Goal: Check status: Check status

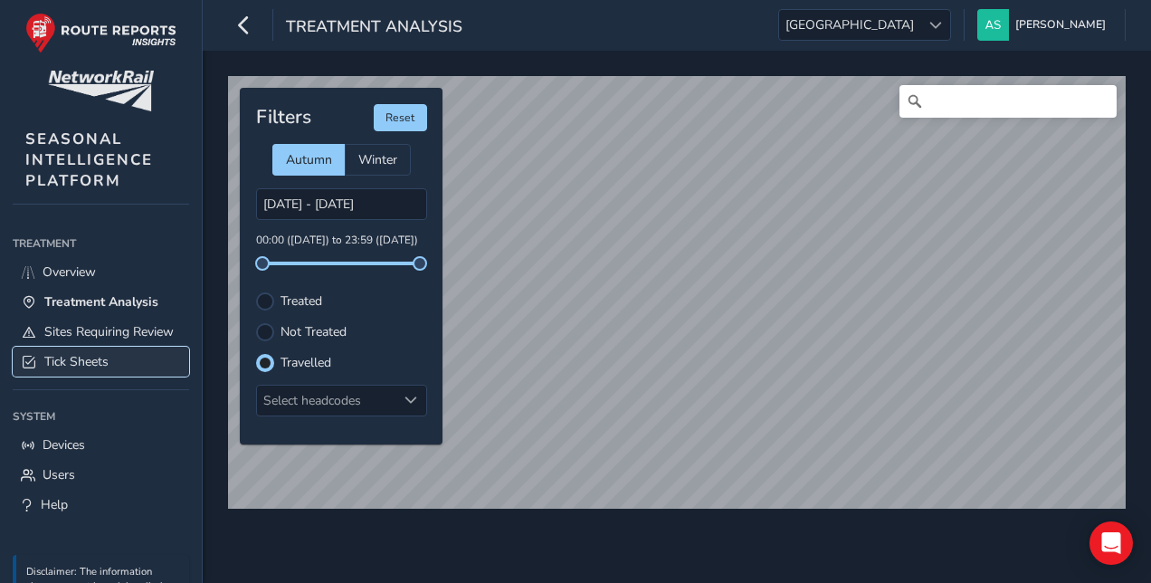
click at [100, 367] on span "Tick Sheets" at bounding box center [76, 361] width 64 height 17
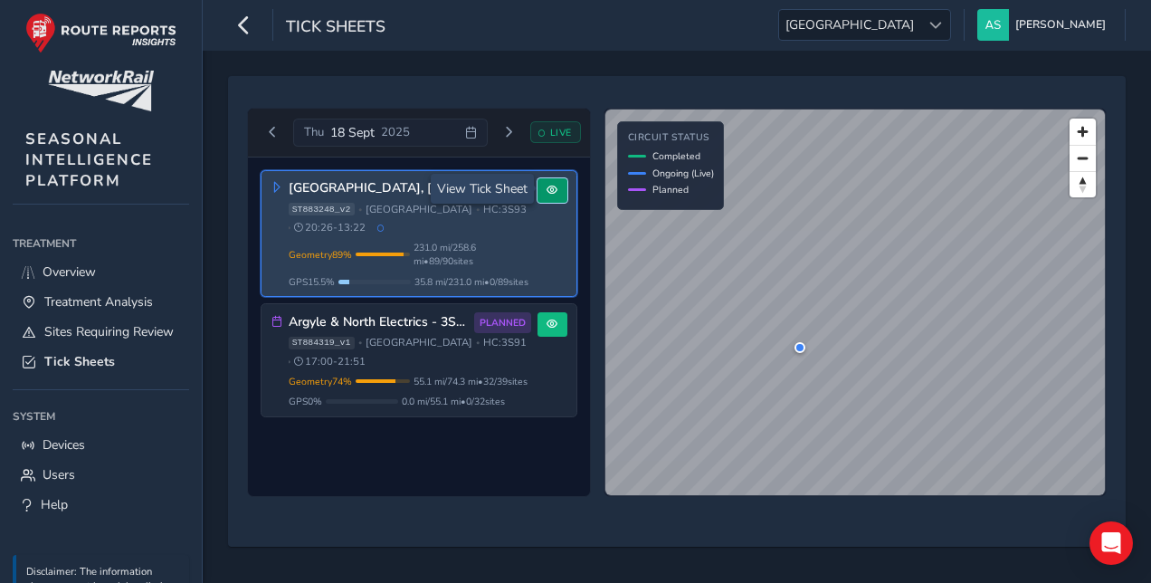
click at [539, 195] on button at bounding box center [553, 190] width 30 height 24
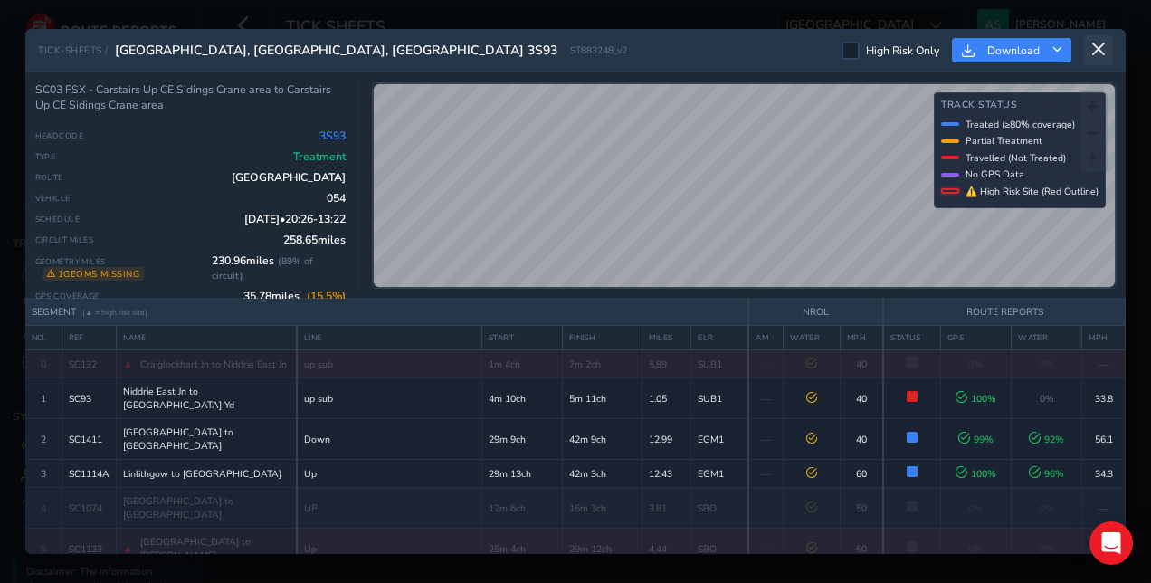
click at [1100, 44] on icon at bounding box center [1099, 50] width 16 height 16
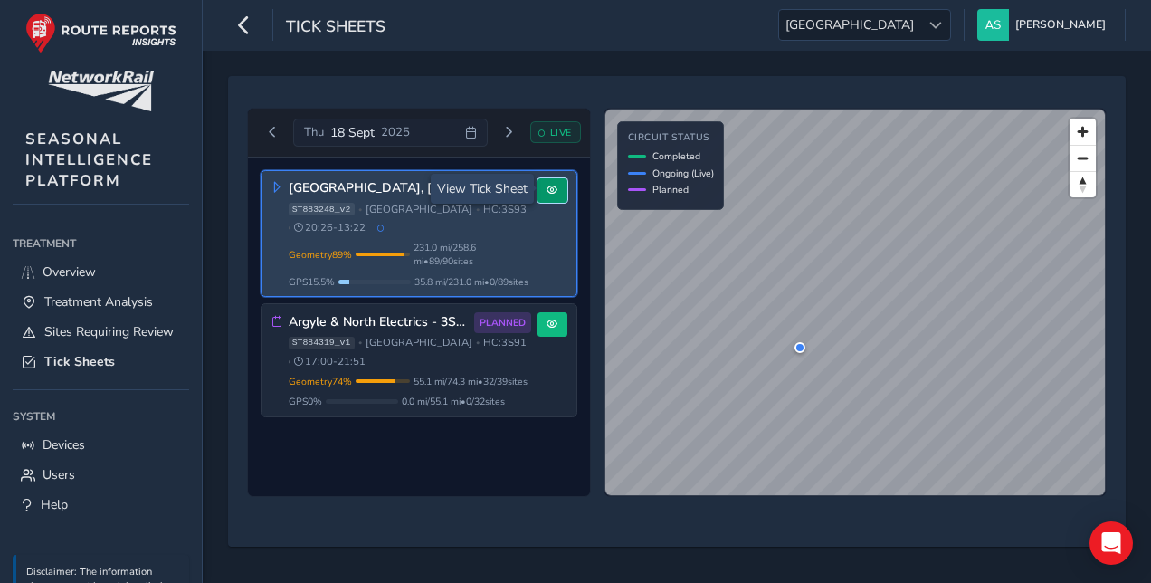
click at [544, 190] on button at bounding box center [553, 190] width 30 height 24
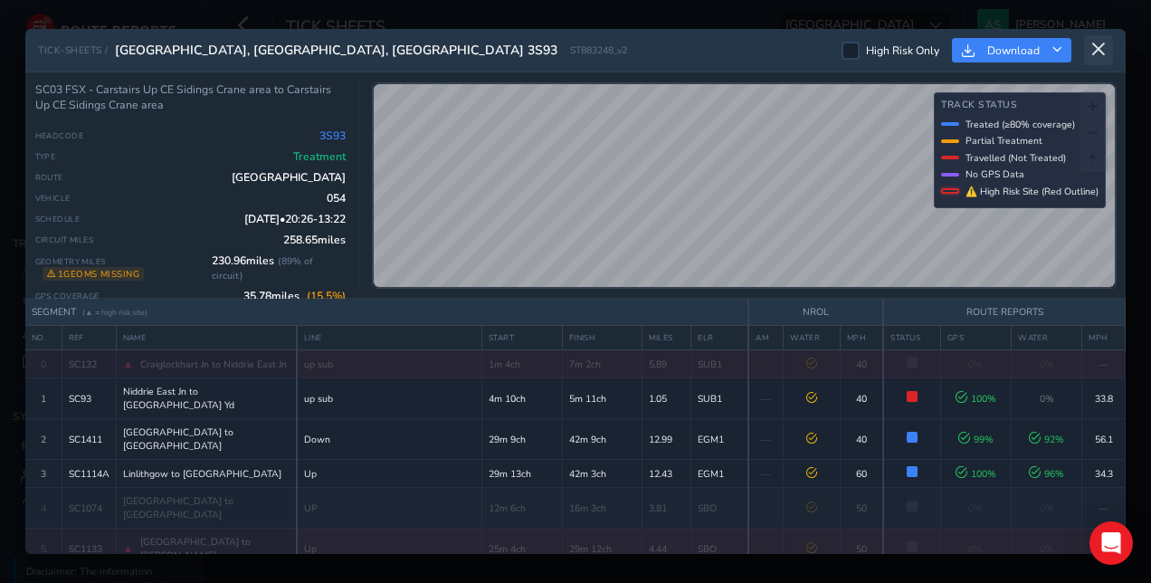
click at [1100, 56] on icon at bounding box center [1099, 50] width 16 height 16
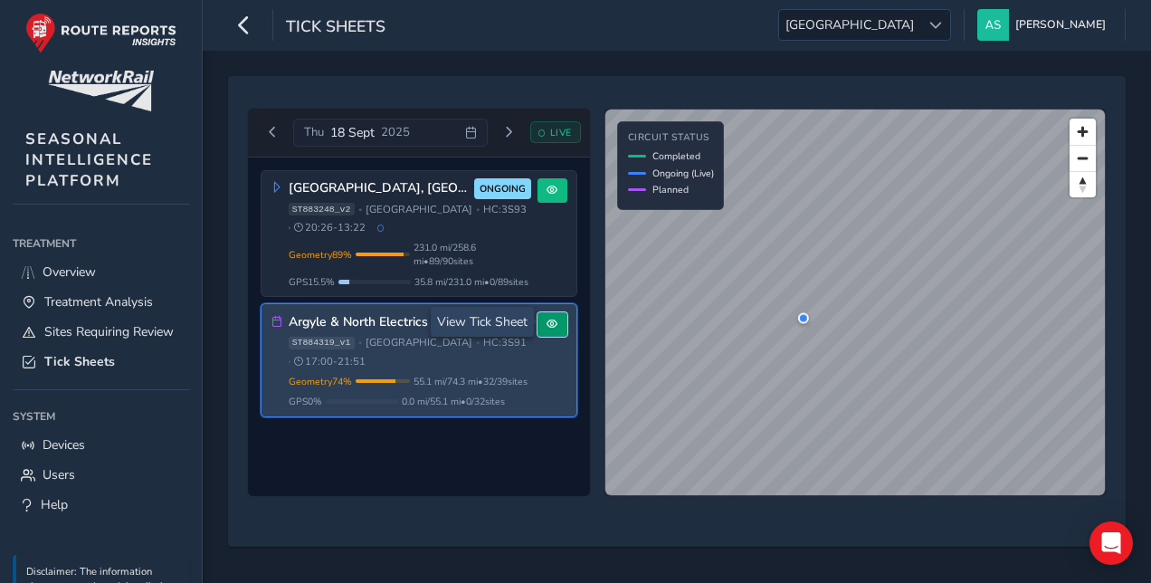
click at [559, 321] on button at bounding box center [553, 324] width 30 height 24
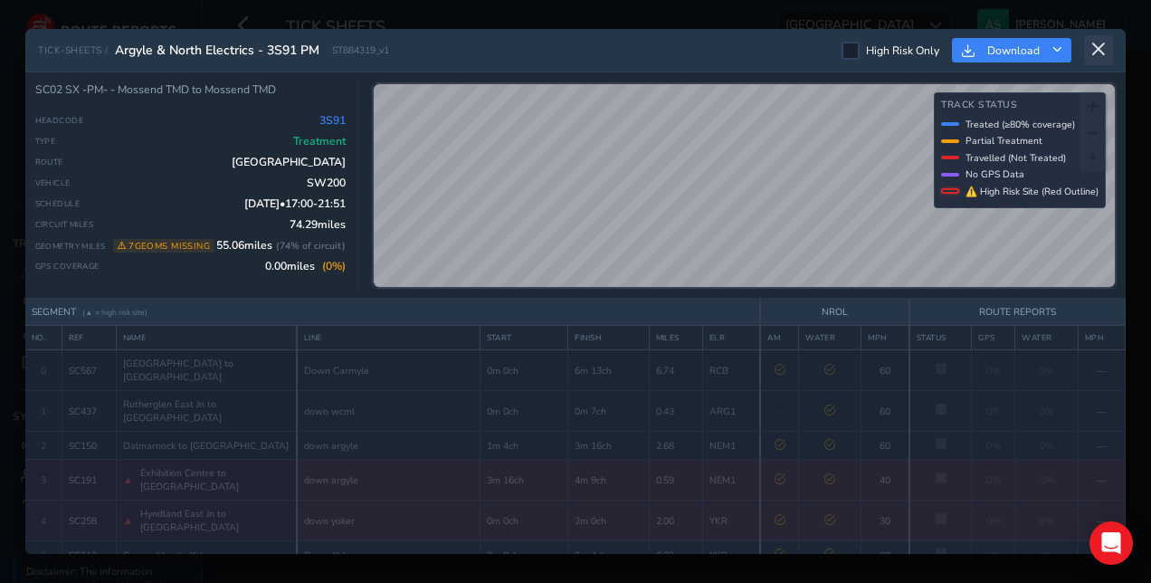
click at [1104, 45] on icon at bounding box center [1099, 50] width 16 height 16
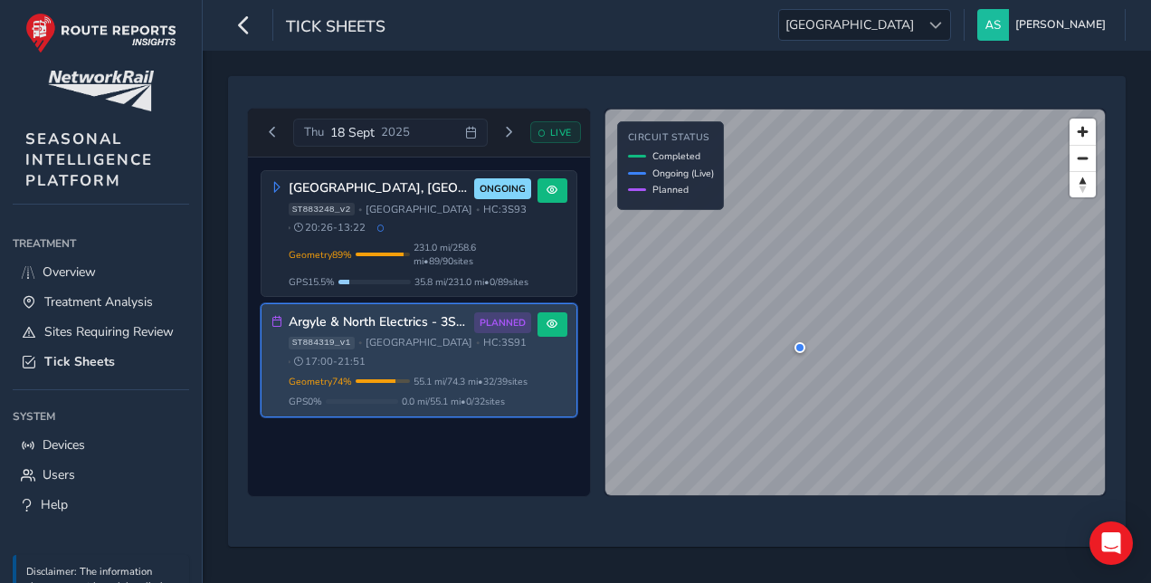
click at [963, 41] on div "Tick Sheets [GEOGRAPHIC_DATA] [GEOGRAPHIC_DATA] [PERSON_NAME] Colour Scheme: Da…" at bounding box center [677, 25] width 948 height 51
click at [942, 29] on span at bounding box center [935, 25] width 13 height 13
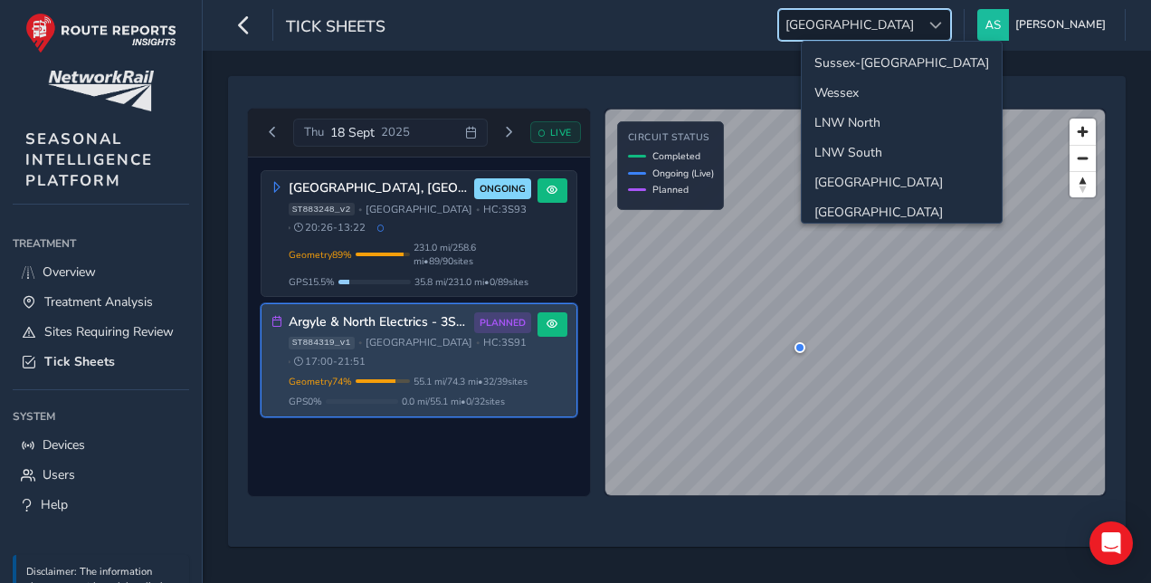
click at [906, 124] on li "LNW North" at bounding box center [902, 123] width 200 height 30
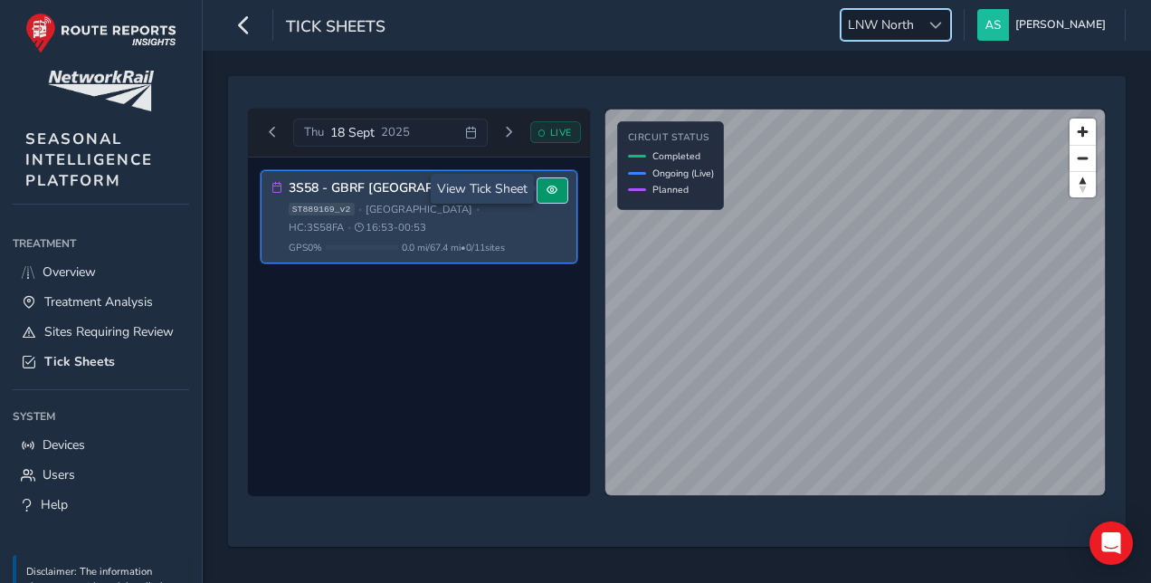
click at [559, 190] on button at bounding box center [553, 190] width 30 height 24
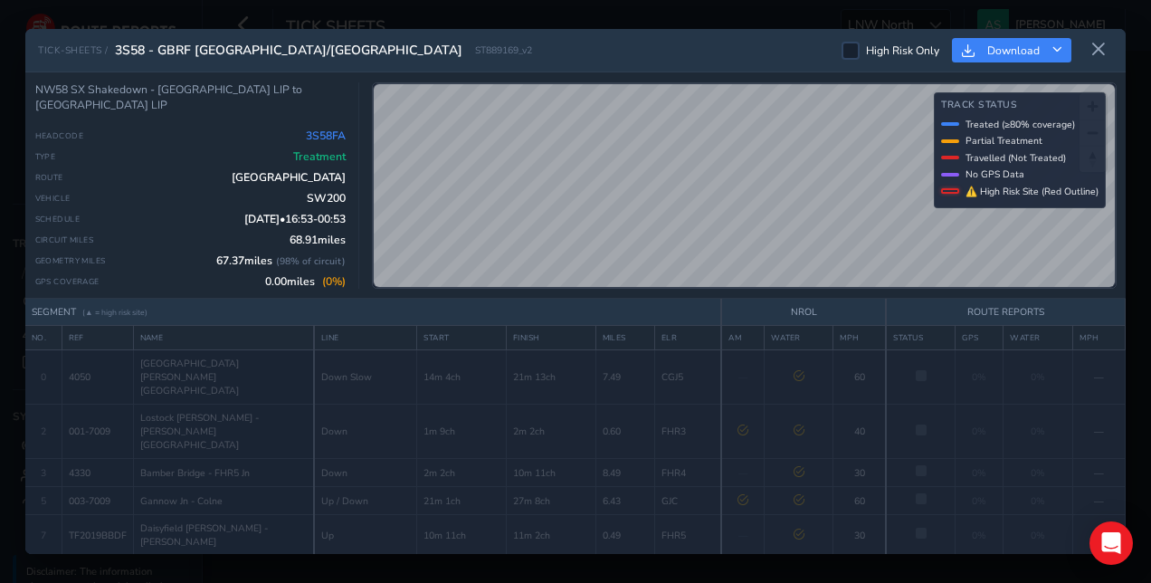
scroll to position [100, 0]
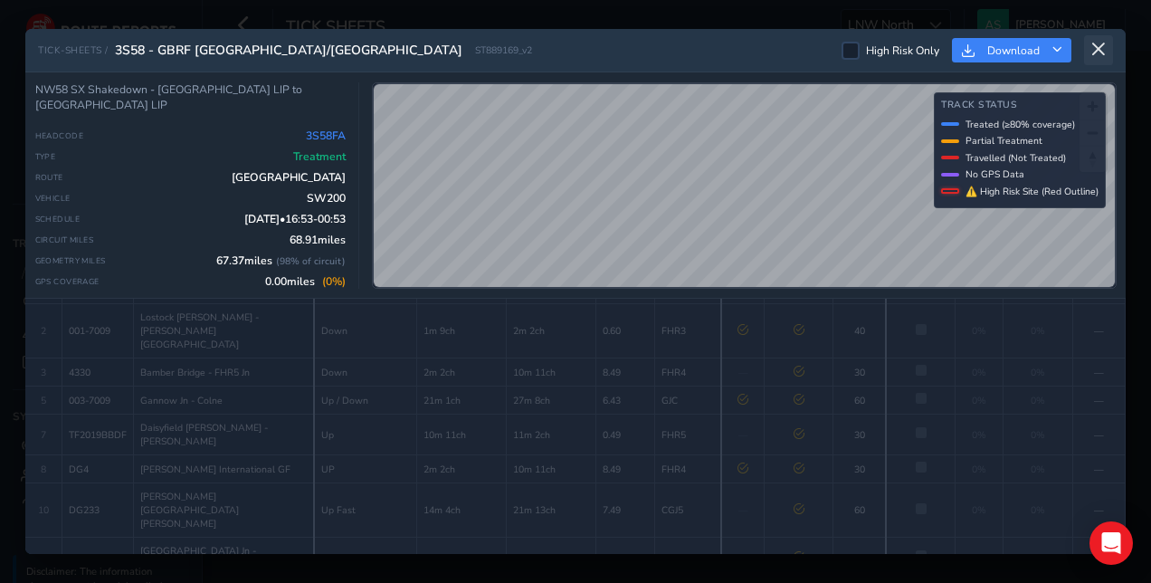
click at [1091, 56] on icon at bounding box center [1099, 50] width 16 height 16
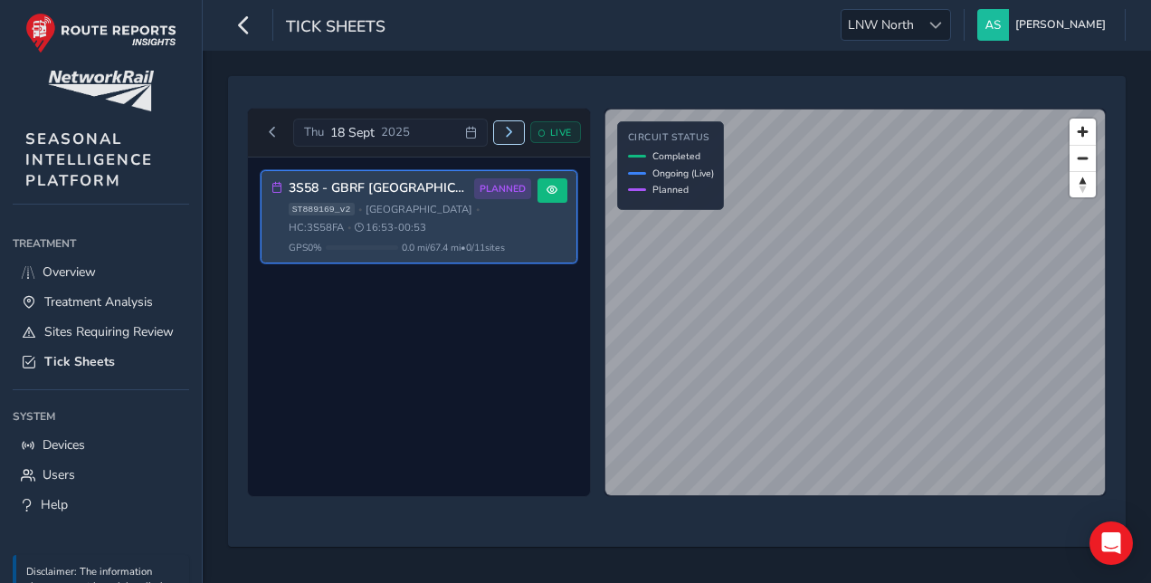
click at [505, 139] on button "Next day" at bounding box center [509, 132] width 30 height 23
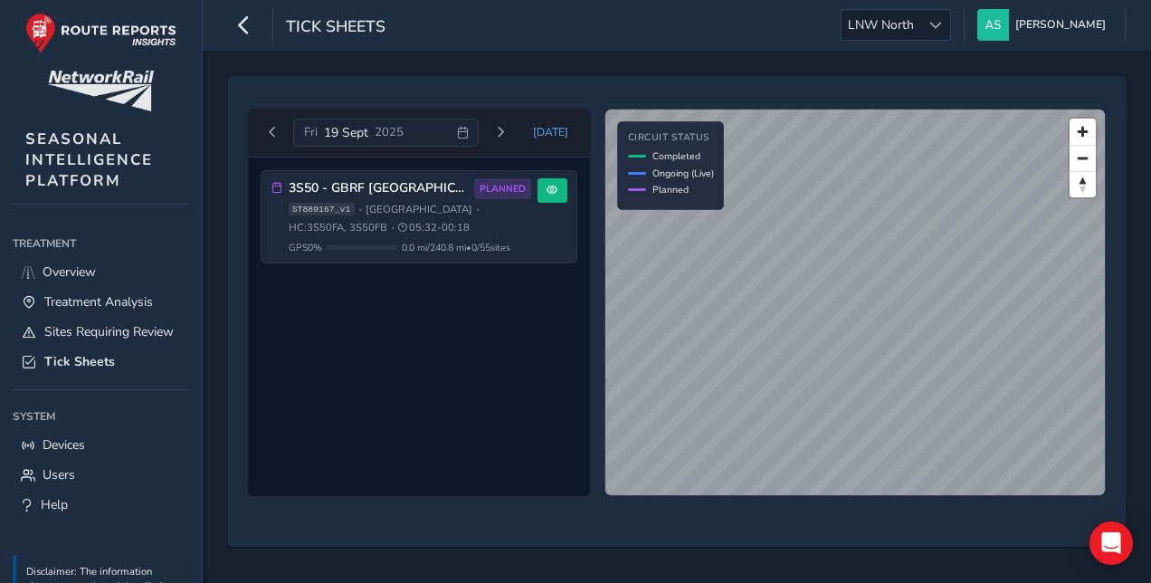
click at [460, 132] on div "[DATE]" at bounding box center [386, 133] width 186 height 29
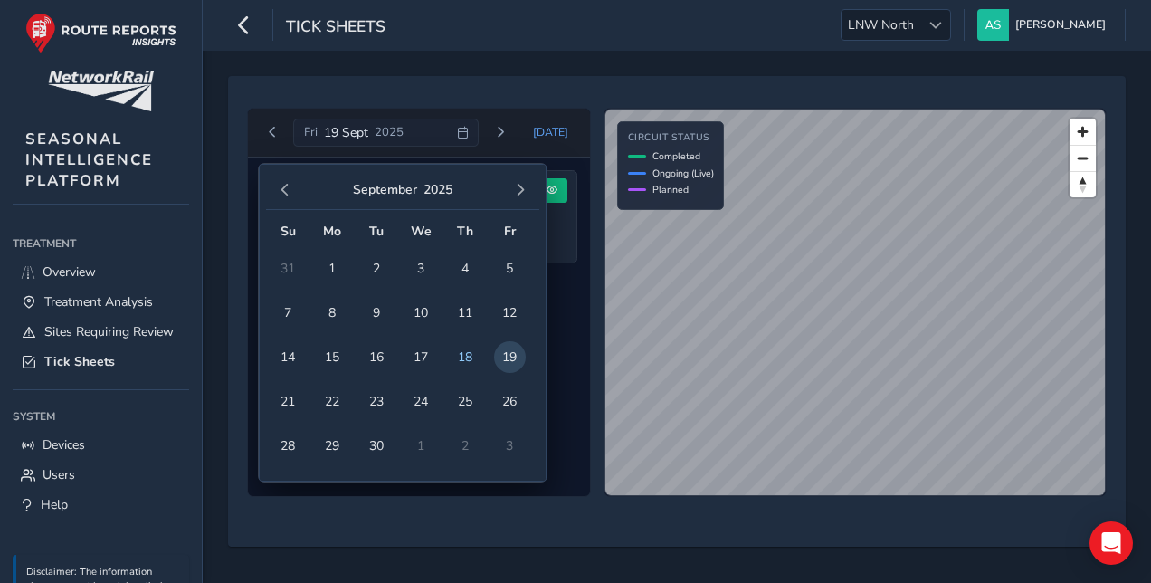
click at [530, 176] on div "[DATE]" at bounding box center [402, 190] width 273 height 39
click at [525, 184] on span "button" at bounding box center [520, 190] width 13 height 13
click at [386, 349] on span "14" at bounding box center [377, 357] width 32 height 32
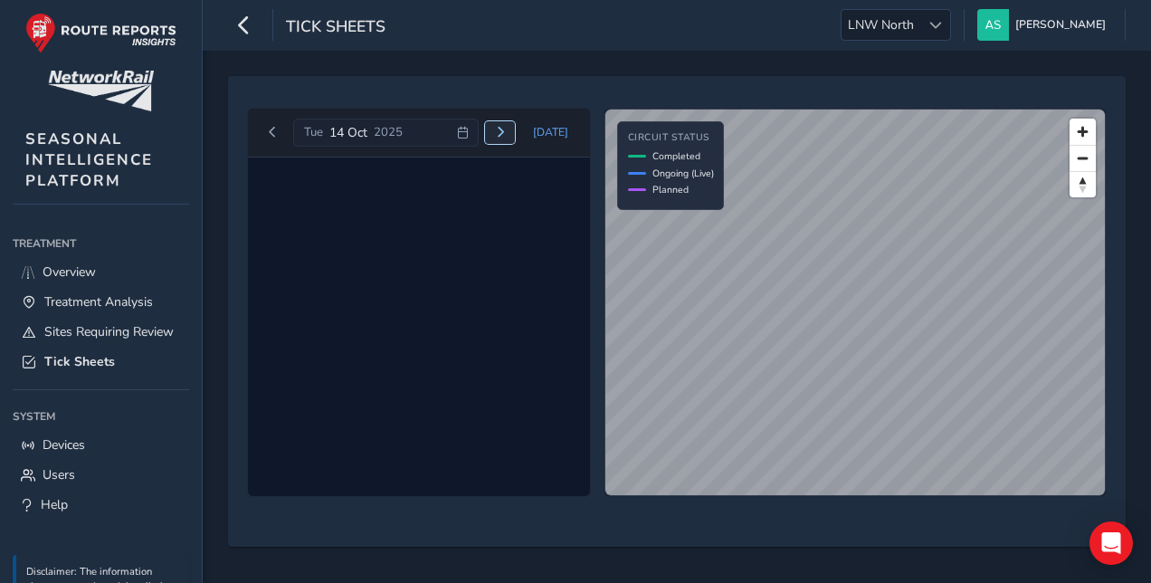
click at [506, 134] on span "Next day" at bounding box center [500, 132] width 11 height 11
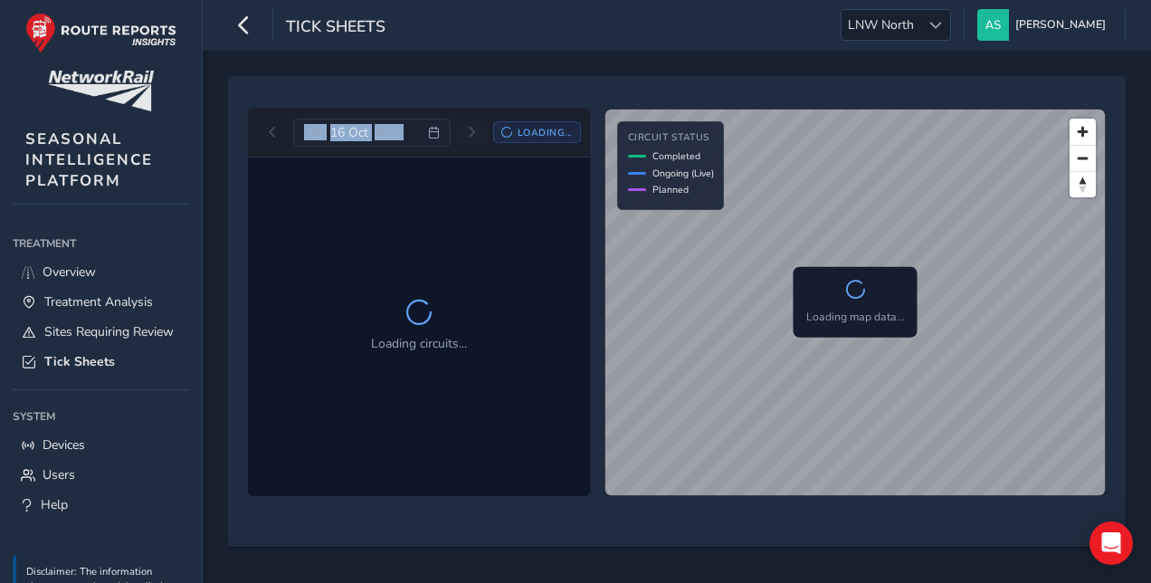
click at [507, 134] on icon at bounding box center [506, 132] width 11 height 11
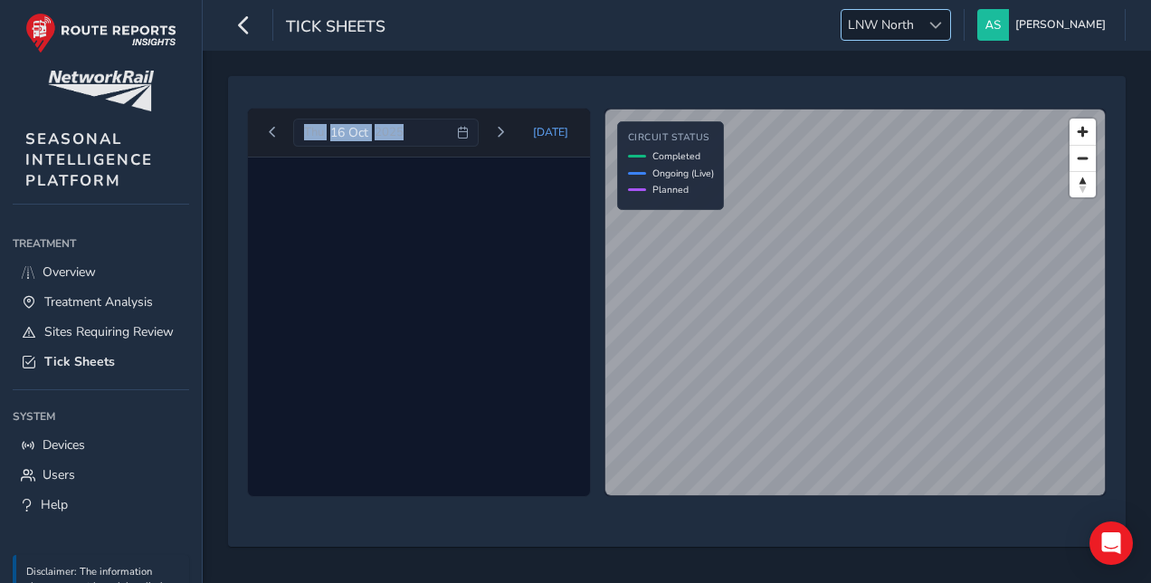
click at [950, 18] on div at bounding box center [935, 25] width 30 height 30
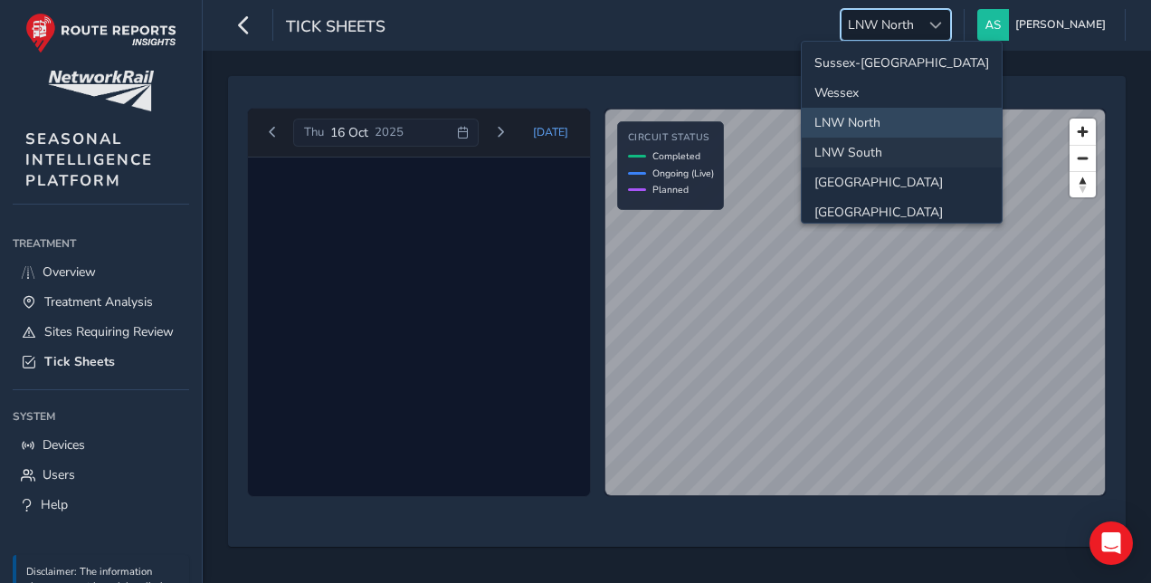
click at [914, 149] on li "LNW South" at bounding box center [902, 153] width 200 height 30
